Goal: Information Seeking & Learning: Learn about a topic

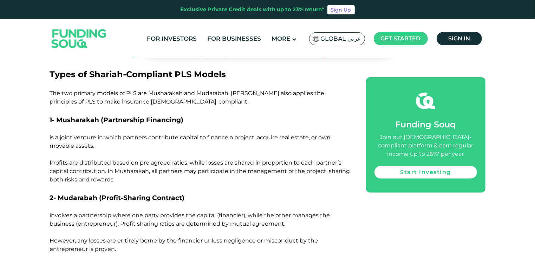
scroll to position [585, 0]
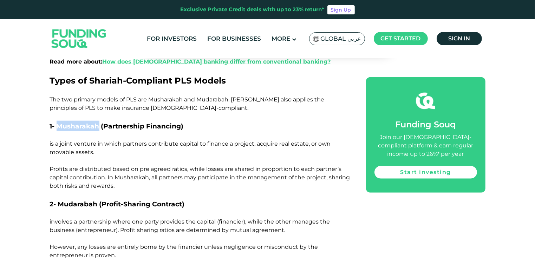
drag, startPoint x: 58, startPoint y: 117, endPoint x: 98, endPoint y: 119, distance: 39.3
click at [98, 122] on span "1- Musharakah (Partnership Financing" at bounding box center [115, 126] width 131 height 8
copy span "Musharakah"
drag, startPoint x: 101, startPoint y: 116, endPoint x: 183, endPoint y: 120, distance: 82.6
click at [183, 121] on h3 "1- Musharakah (Partnership Financing )" at bounding box center [200, 126] width 300 height 11
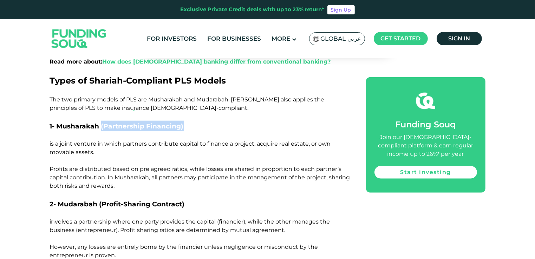
copy span "(Partnership Financing )"
drag, startPoint x: 100, startPoint y: 194, endPoint x: 148, endPoint y: 190, distance: 48.7
click at [148, 199] on h3 "2- Mudarabah (Profit-Sharing Contract )" at bounding box center [200, 204] width 300 height 11
drag, startPoint x: 148, startPoint y: 190, endPoint x: 182, endPoint y: 192, distance: 33.8
click at [182, 200] on span ")" at bounding box center [183, 204] width 2 height 8
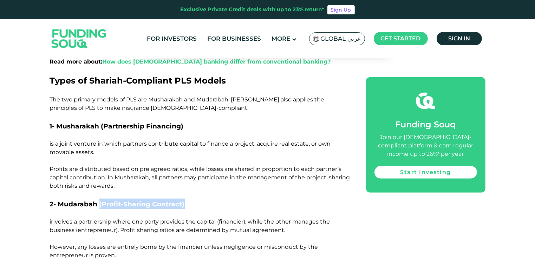
drag, startPoint x: 182, startPoint y: 194, endPoint x: 99, endPoint y: 192, distance: 83.2
click at [99, 199] on h3 "2- Mudarabah (Profit-Sharing Contract )" at bounding box center [200, 204] width 300 height 11
copy span "(Profit-Sharing Contract )"
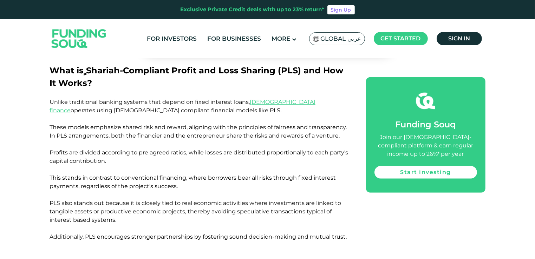
scroll to position [385, 0]
